Goal: Use online tool/utility: Utilize a website feature to perform a specific function

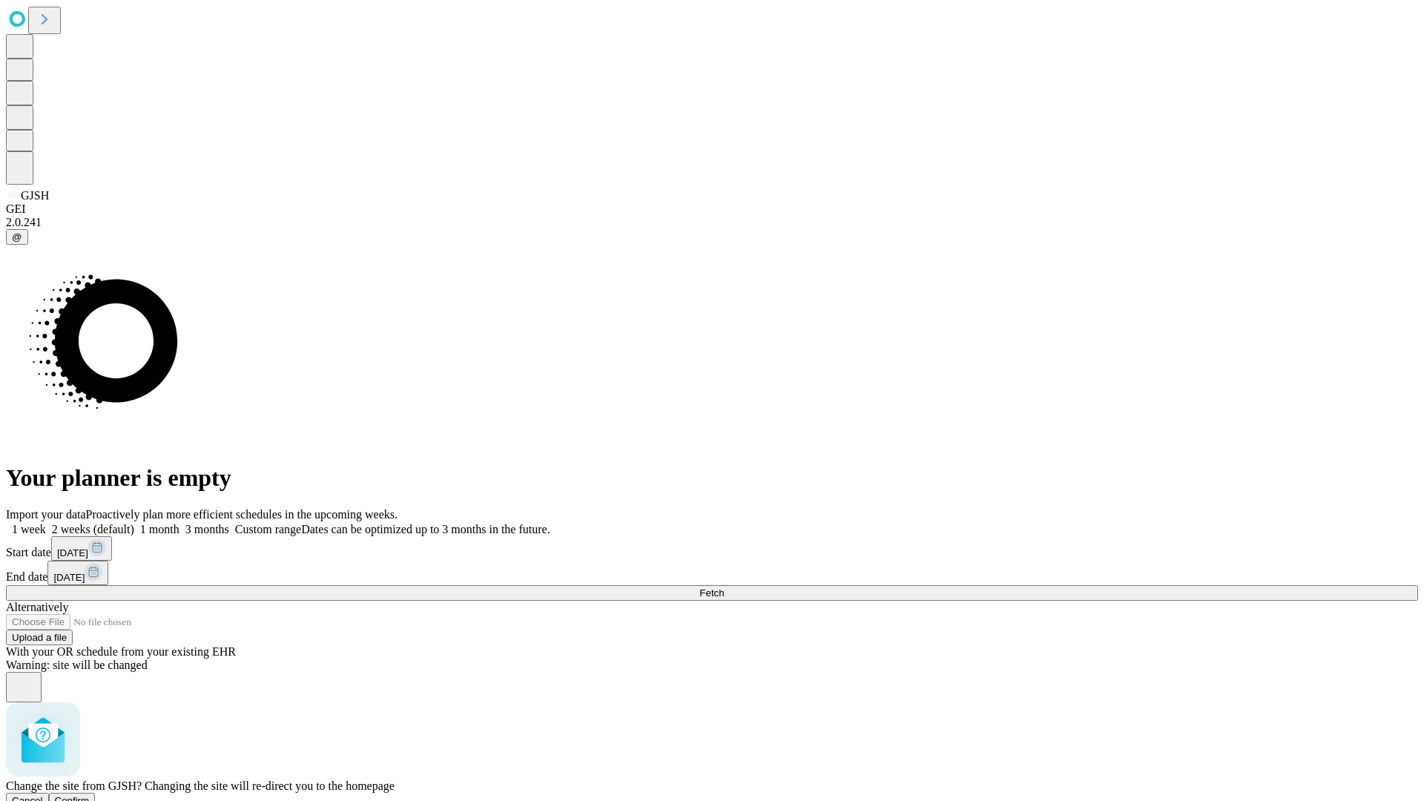
click at [90, 795] on span "Confirm" at bounding box center [72, 800] width 35 height 11
click at [46, 523] on label "1 week" at bounding box center [26, 529] width 40 height 13
click at [724, 588] on span "Fetch" at bounding box center [712, 593] width 24 height 11
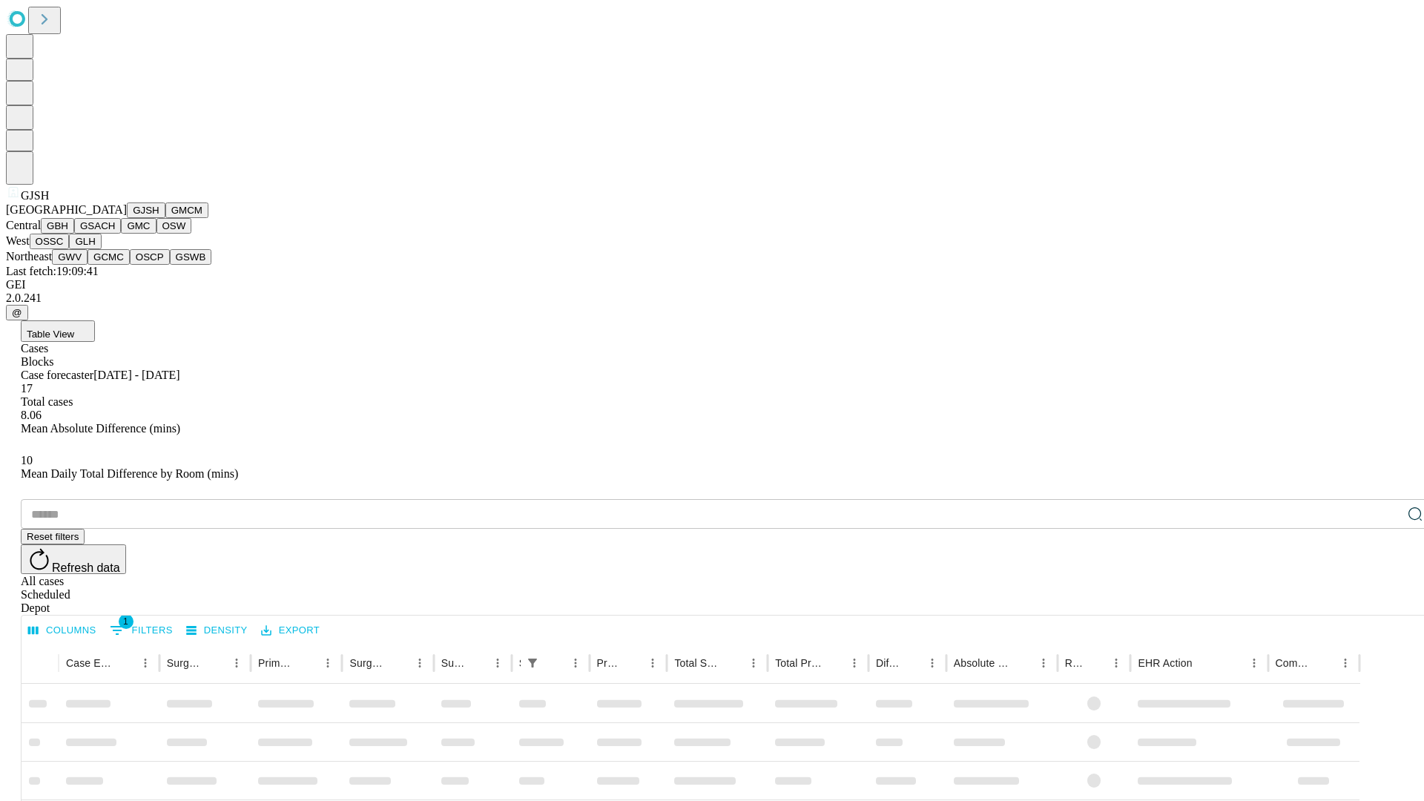
click at [165, 218] on button "GMCM" at bounding box center [186, 211] width 43 height 16
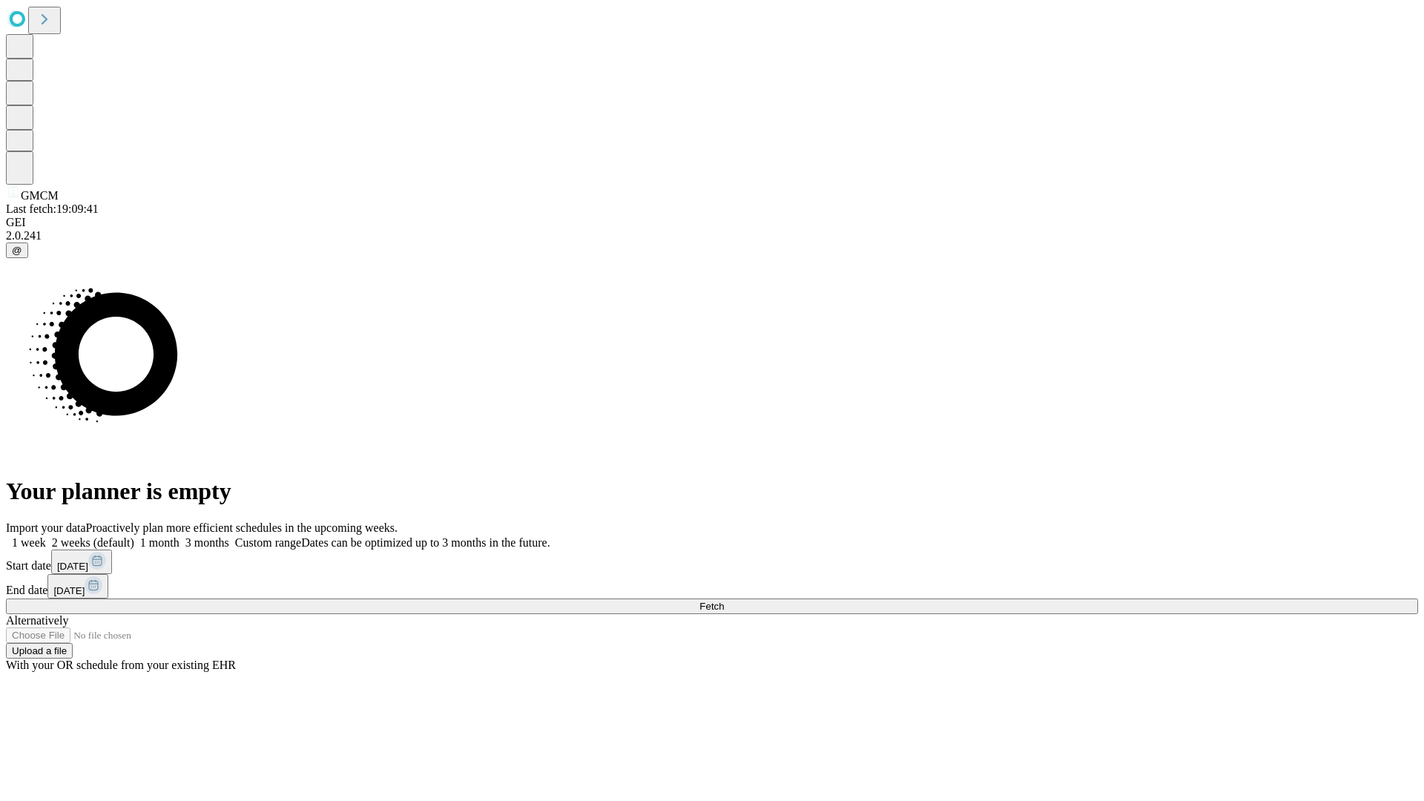
click at [46, 536] on label "1 week" at bounding box center [26, 542] width 40 height 13
click at [724, 601] on span "Fetch" at bounding box center [712, 606] width 24 height 11
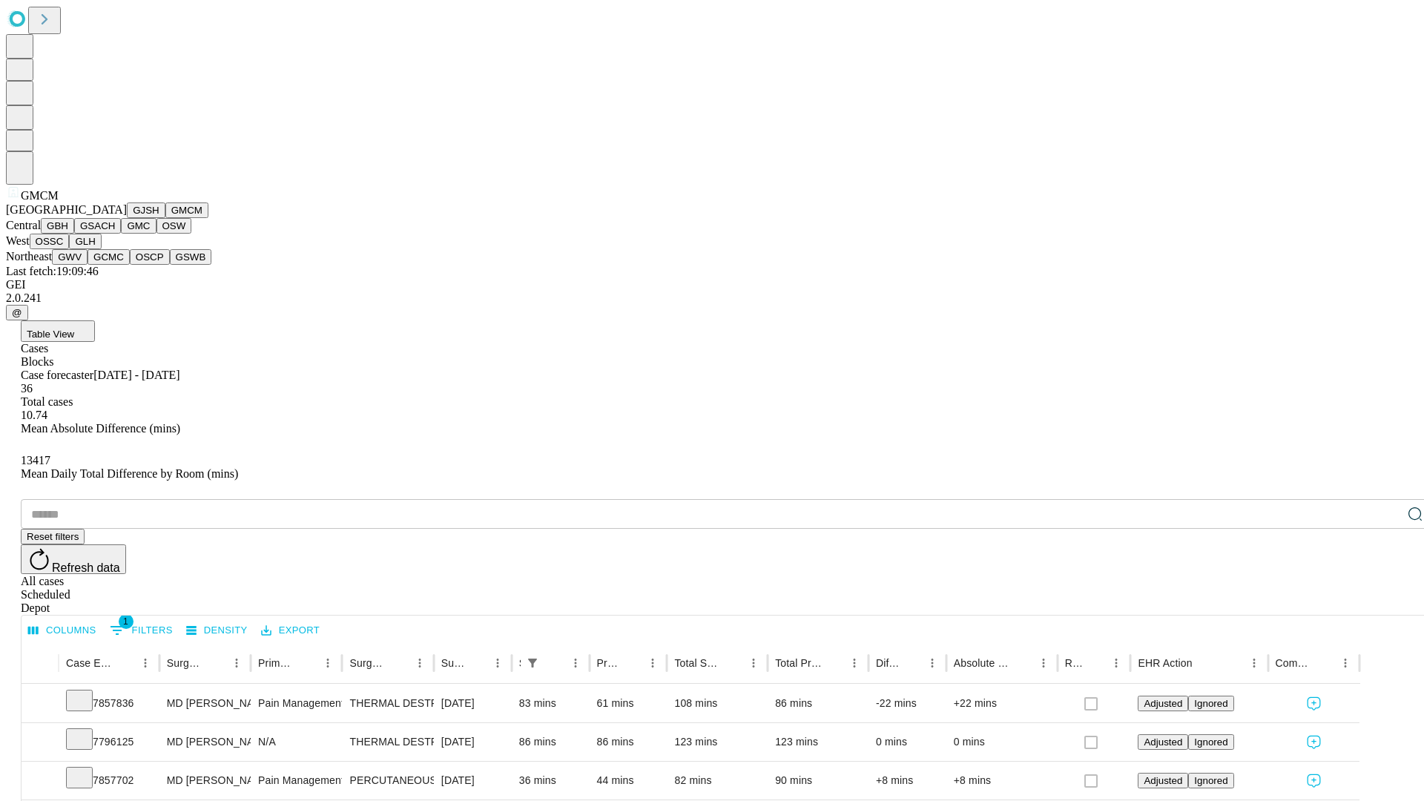
click at [74, 234] on button "GBH" at bounding box center [57, 226] width 33 height 16
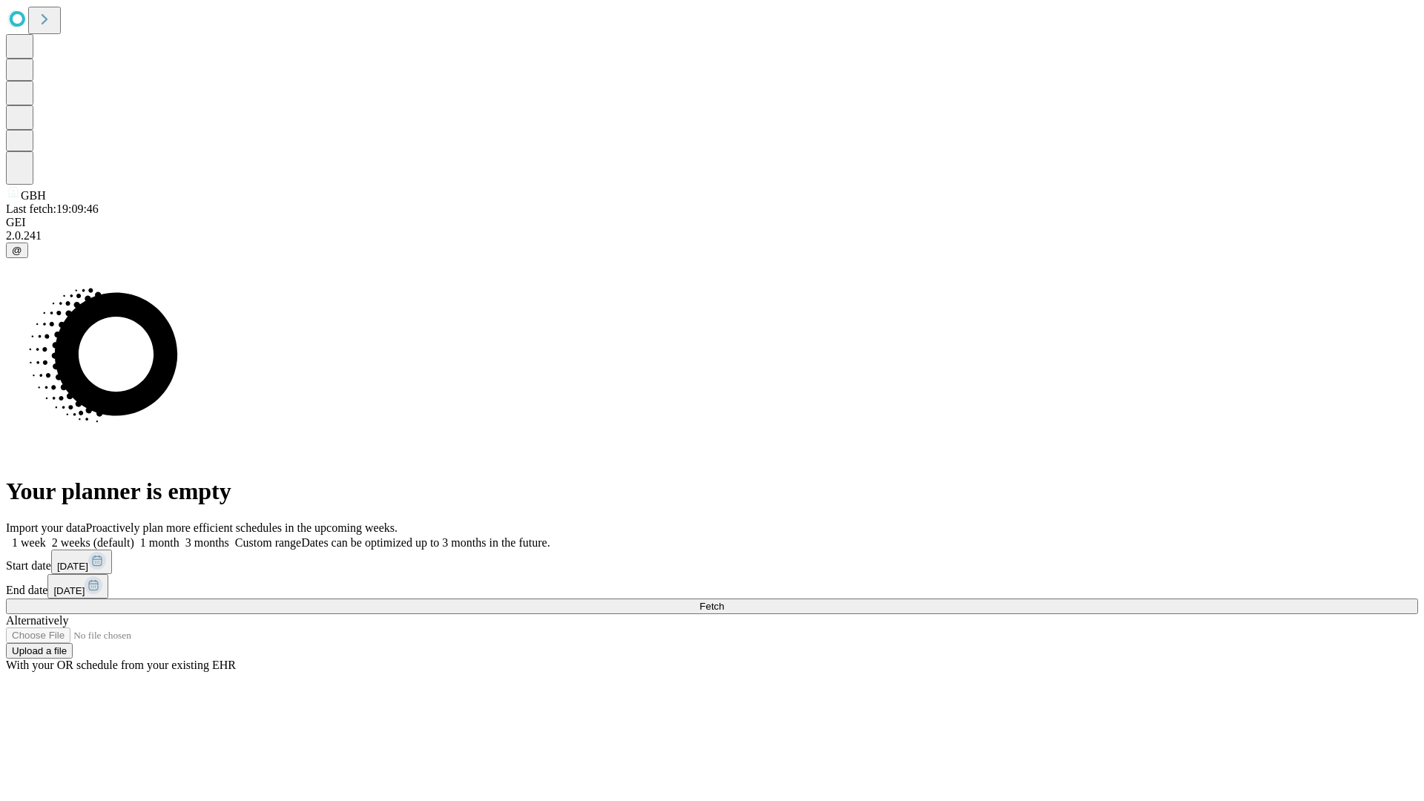
click at [46, 536] on label "1 week" at bounding box center [26, 542] width 40 height 13
click at [724, 601] on span "Fetch" at bounding box center [712, 606] width 24 height 11
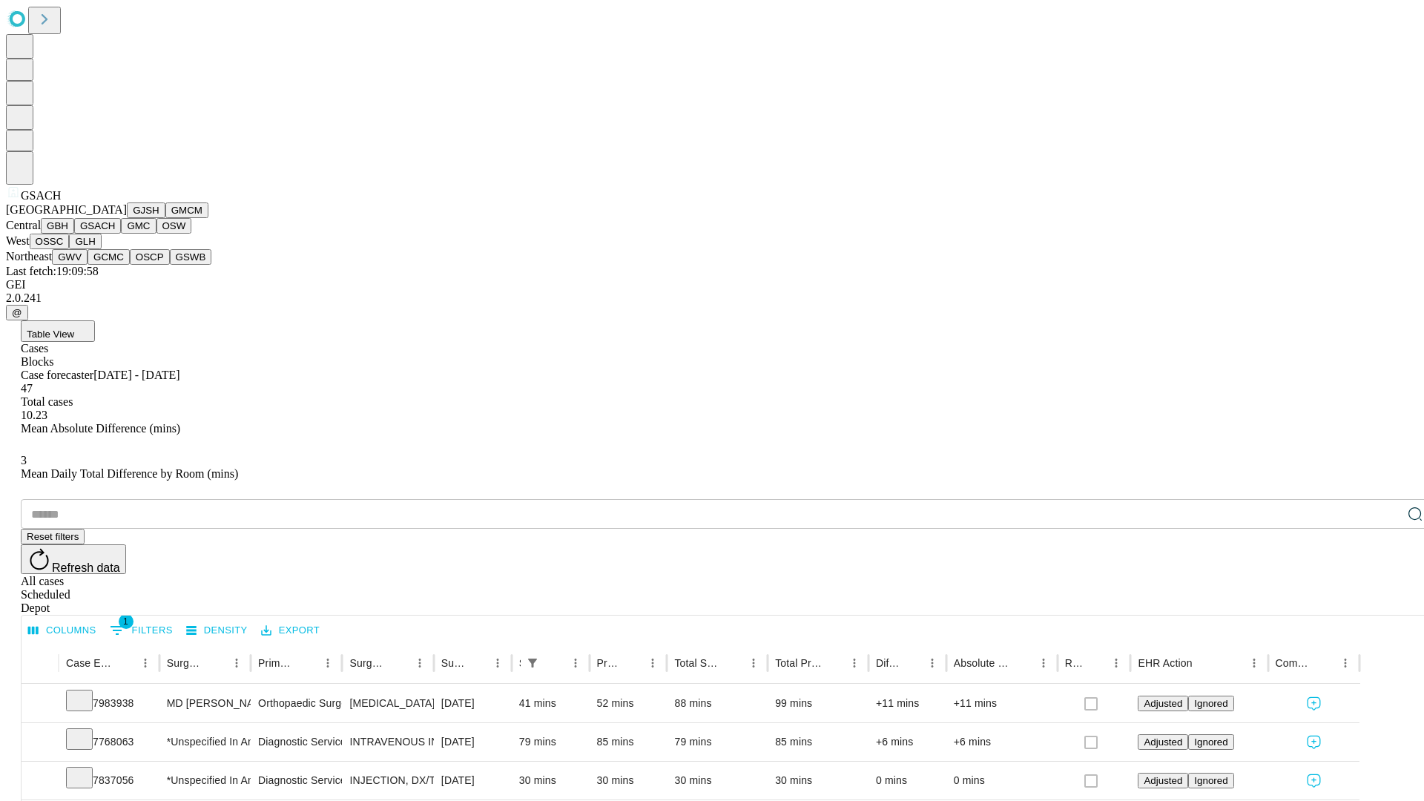
click at [121, 234] on button "GMC" at bounding box center [138, 226] width 35 height 16
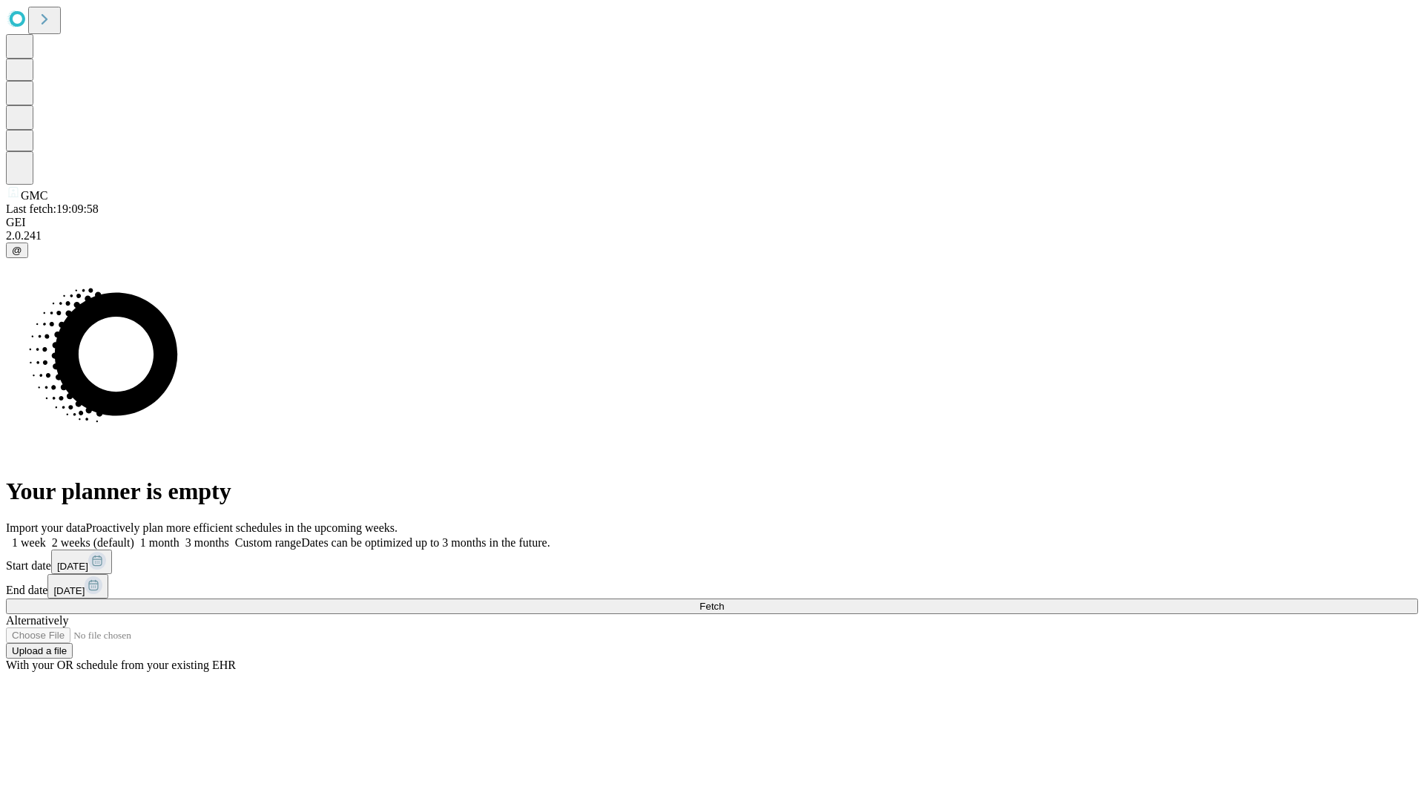
click at [46, 536] on label "1 week" at bounding box center [26, 542] width 40 height 13
click at [724, 601] on span "Fetch" at bounding box center [712, 606] width 24 height 11
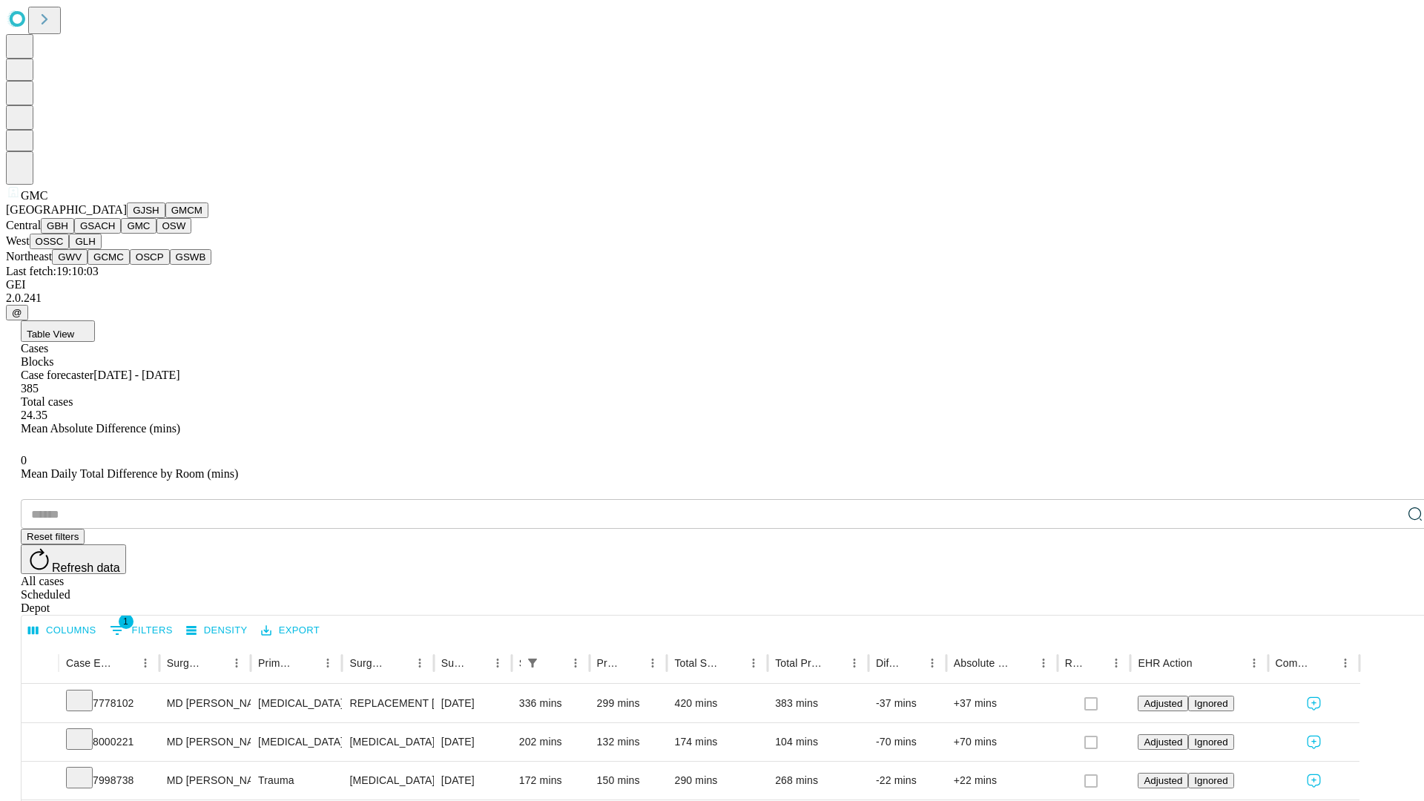
click at [157, 234] on button "OSW" at bounding box center [175, 226] width 36 height 16
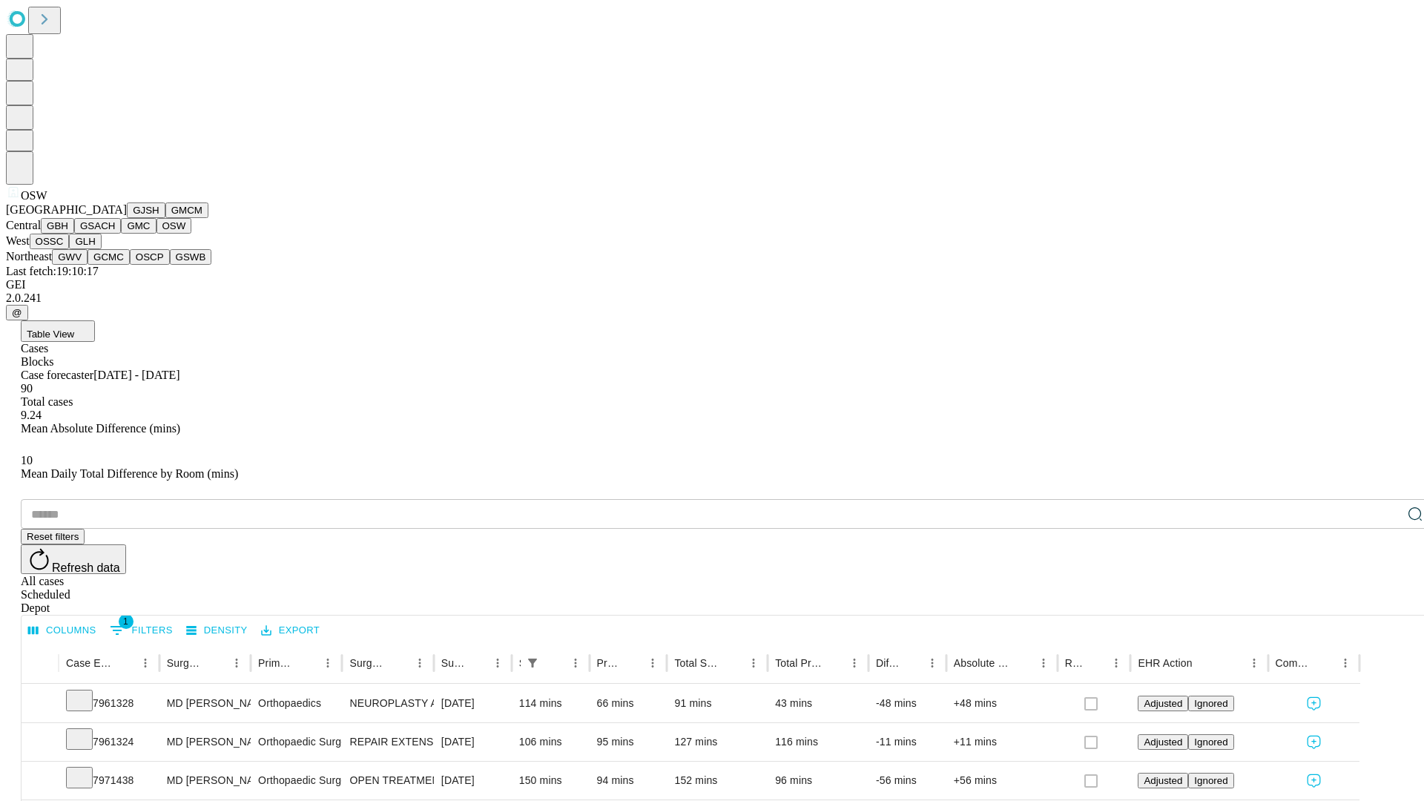
click at [70, 249] on button "OSSC" at bounding box center [50, 242] width 40 height 16
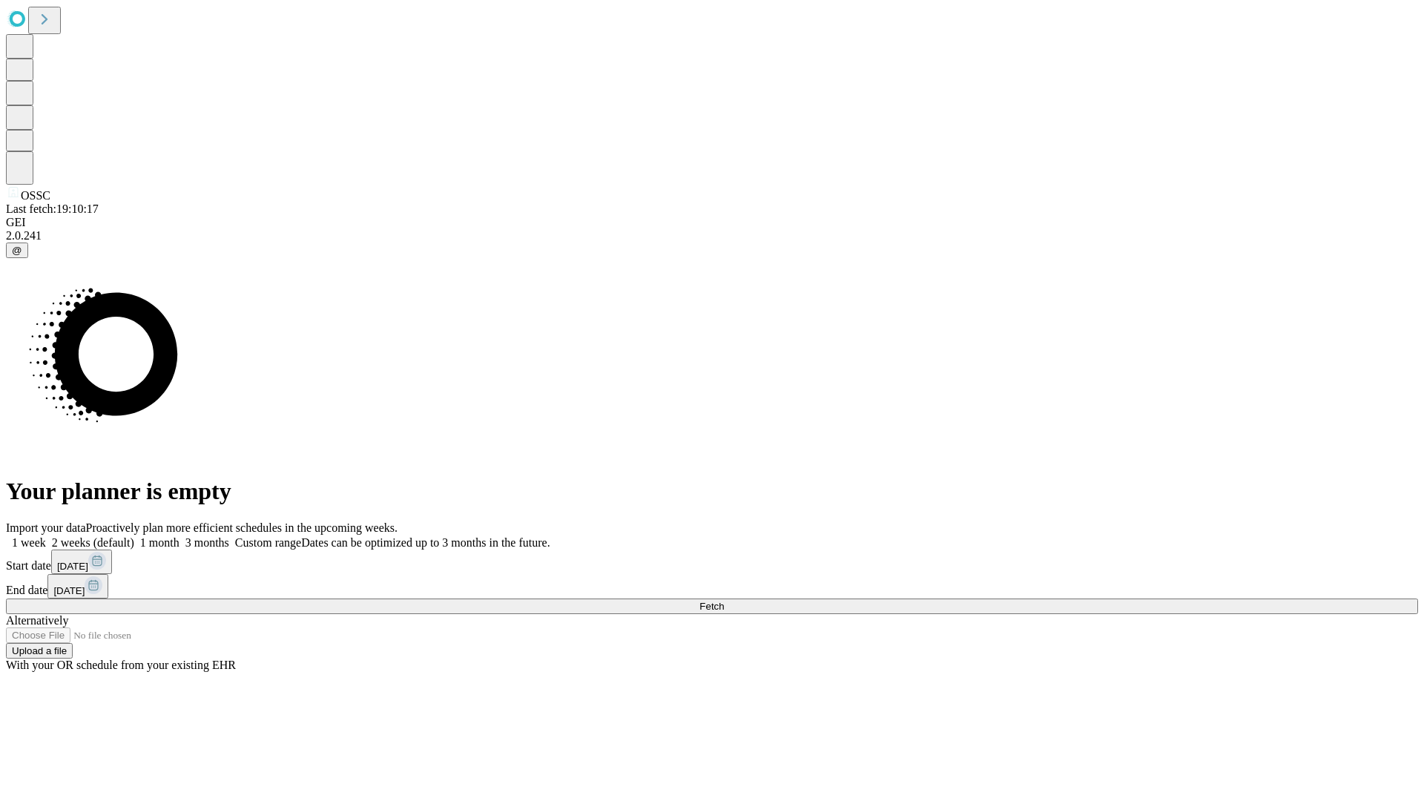
click at [46, 536] on label "1 week" at bounding box center [26, 542] width 40 height 13
click at [724, 601] on span "Fetch" at bounding box center [712, 606] width 24 height 11
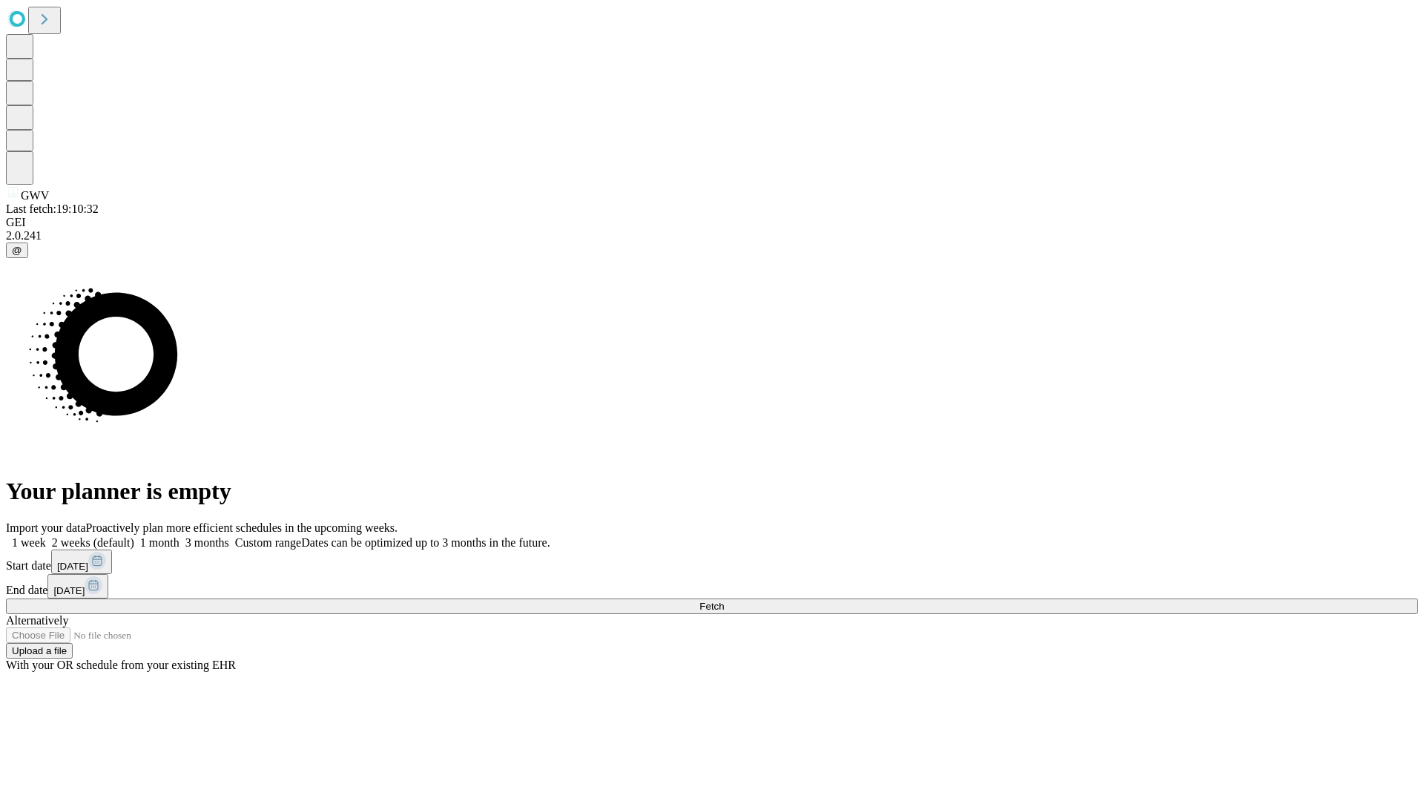
click at [46, 536] on label "1 week" at bounding box center [26, 542] width 40 height 13
click at [724, 601] on span "Fetch" at bounding box center [712, 606] width 24 height 11
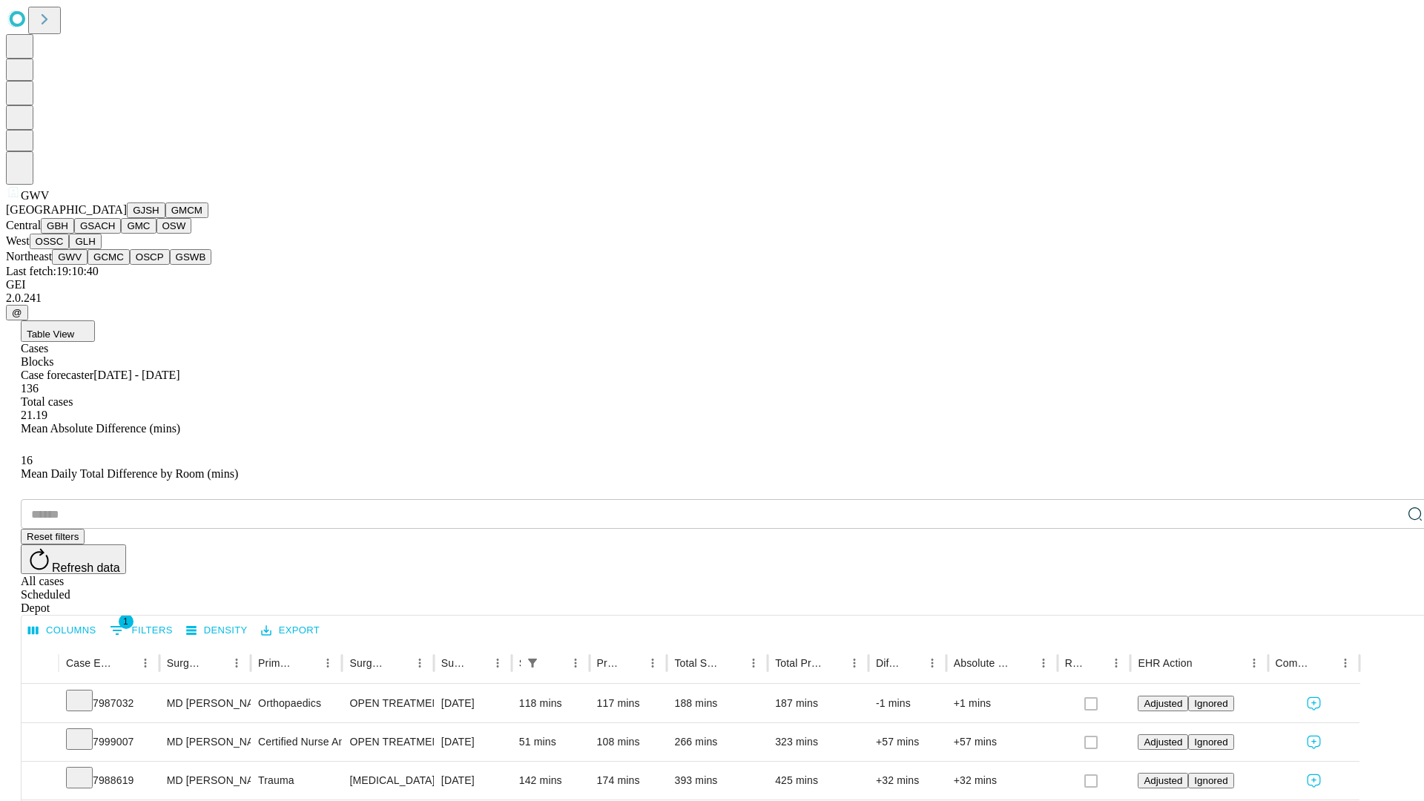
click at [115, 265] on button "GCMC" at bounding box center [109, 257] width 42 height 16
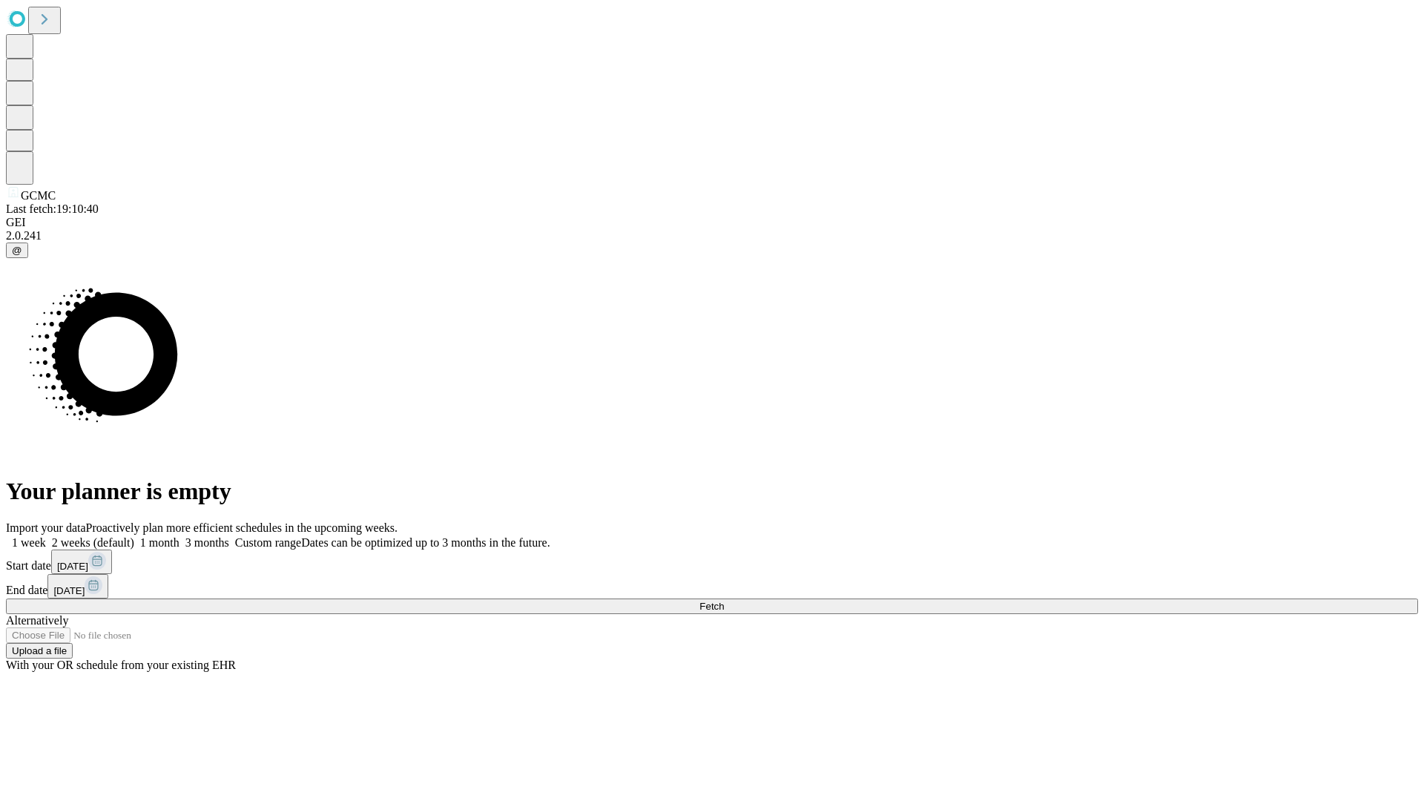
click at [46, 536] on label "1 week" at bounding box center [26, 542] width 40 height 13
click at [724, 601] on span "Fetch" at bounding box center [712, 606] width 24 height 11
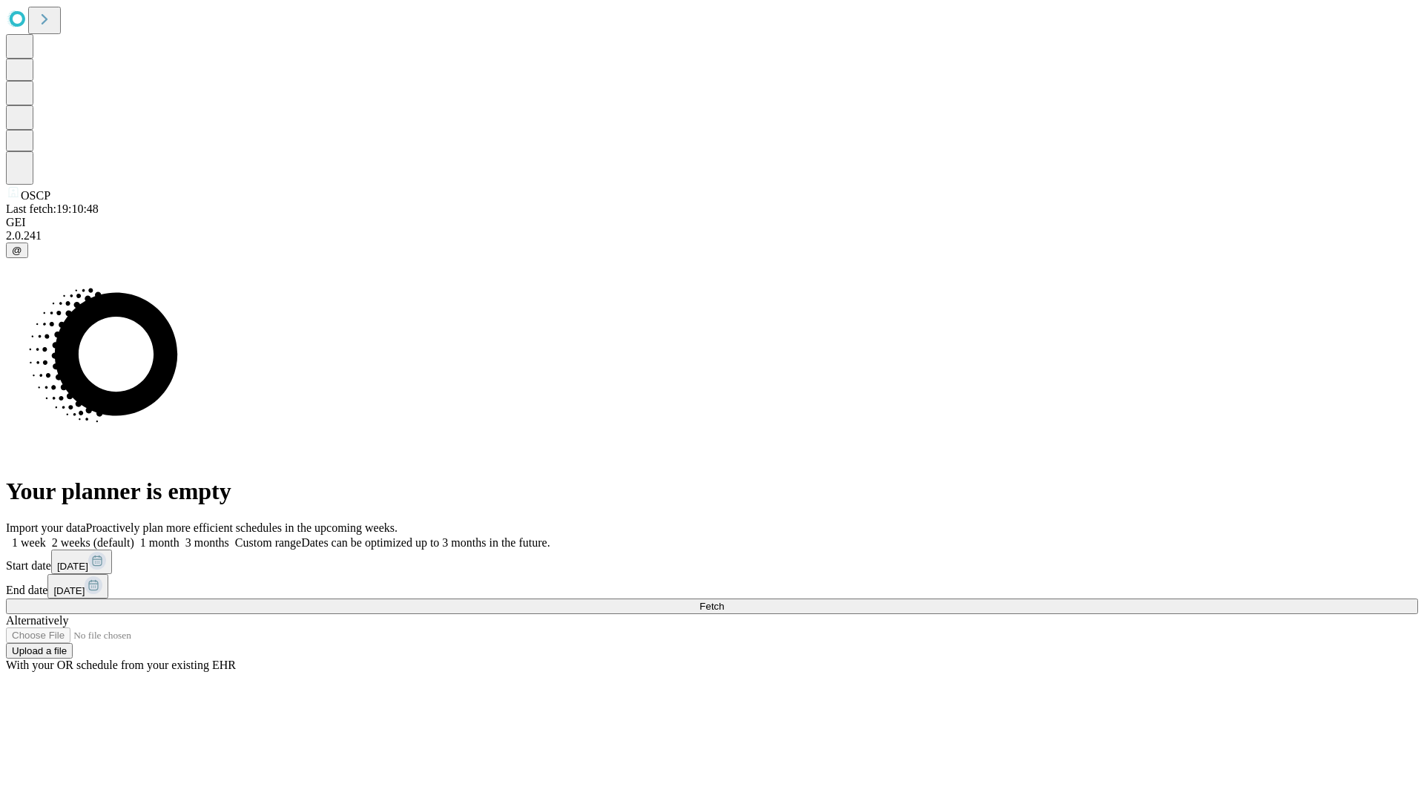
click at [46, 536] on label "1 week" at bounding box center [26, 542] width 40 height 13
click at [724, 601] on span "Fetch" at bounding box center [712, 606] width 24 height 11
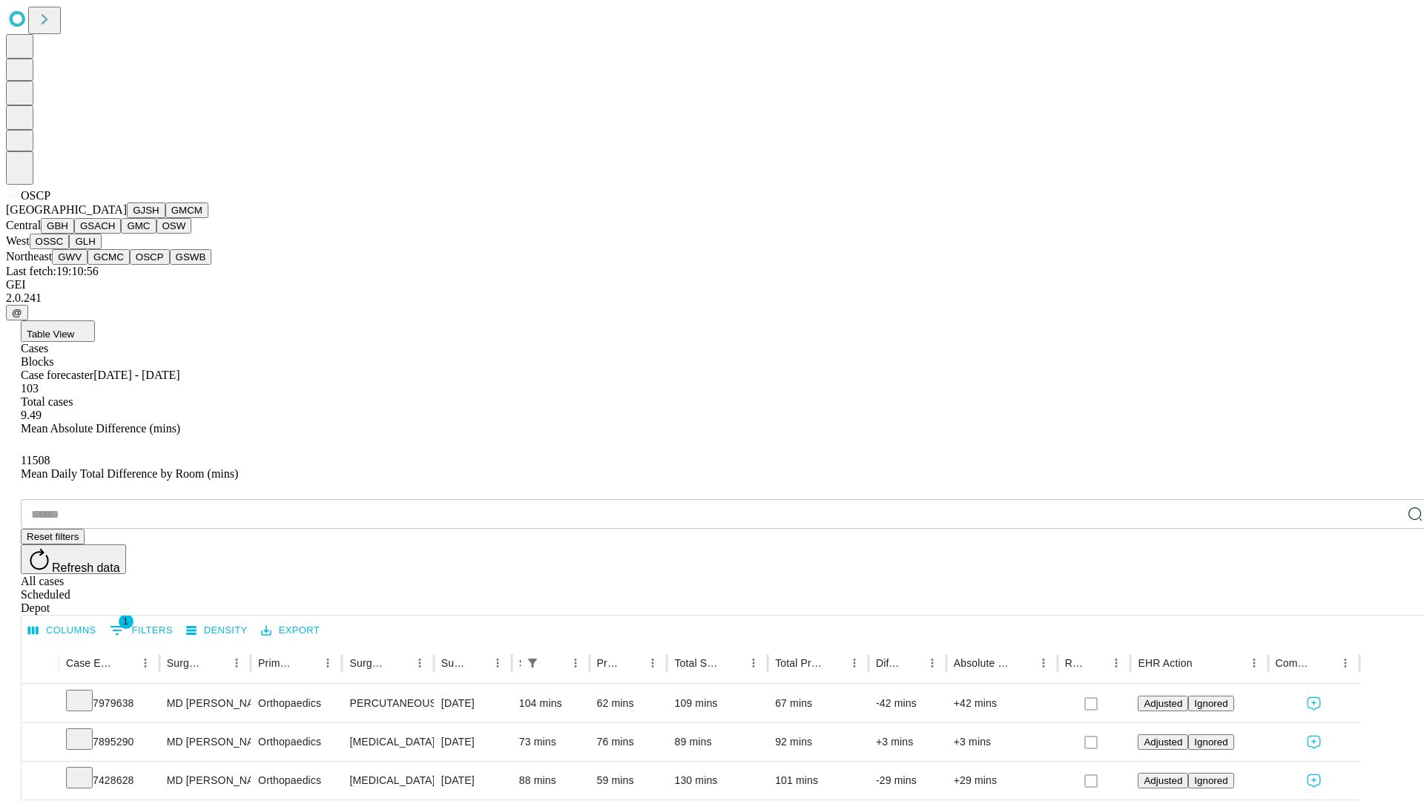
click at [170, 265] on button "GSWB" at bounding box center [191, 257] width 42 height 16
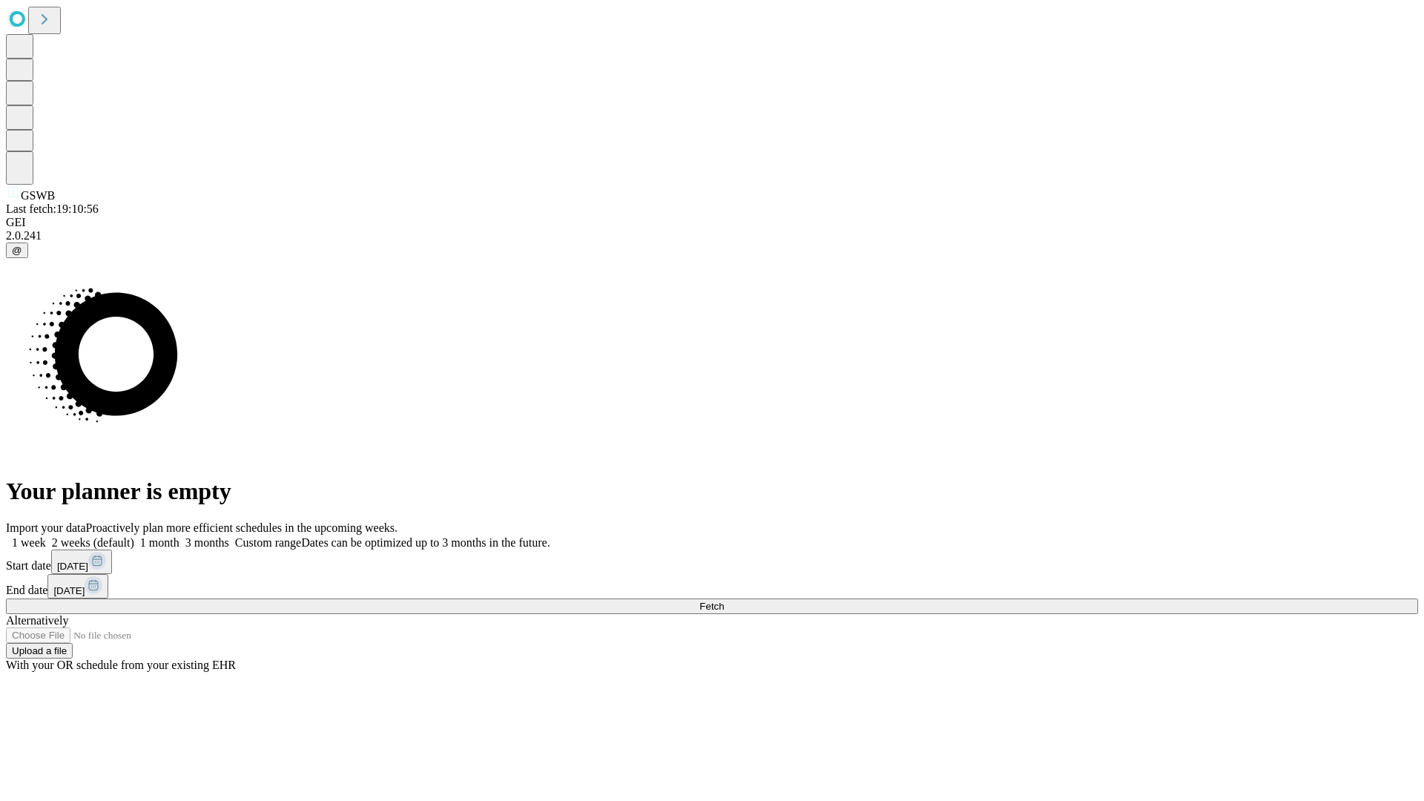
click at [46, 536] on label "1 week" at bounding box center [26, 542] width 40 height 13
click at [724, 601] on span "Fetch" at bounding box center [712, 606] width 24 height 11
